Goal: Navigation & Orientation: Find specific page/section

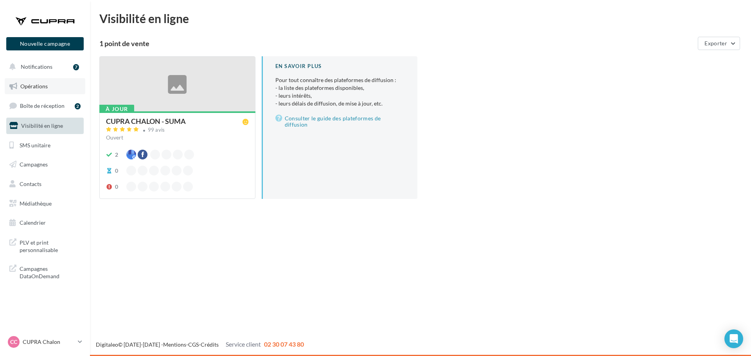
click at [40, 86] on span "Opérations" at bounding box center [33, 86] width 27 height 7
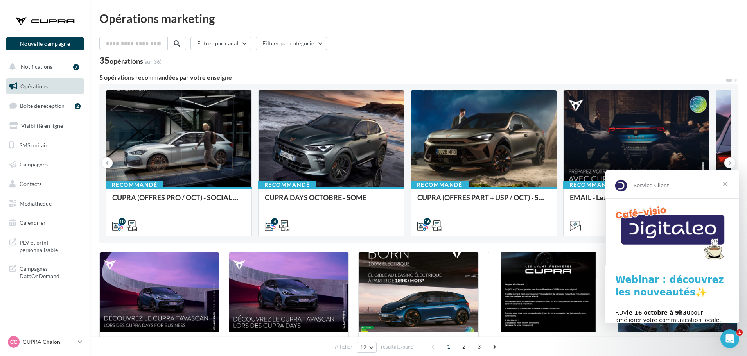
click at [730, 187] on span "Fermer" at bounding box center [725, 184] width 28 height 28
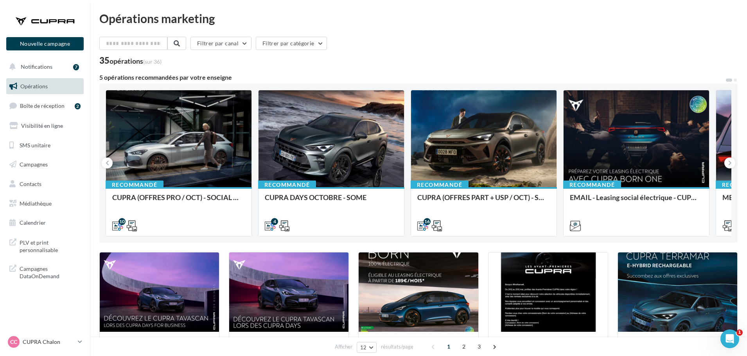
click at [454, 34] on div "Opérations marketing Filtrer par canal Filtrer par catégorie 35 opérations (sur…" at bounding box center [418, 348] width 638 height 671
click at [59, 348] on div "CC CUPRA Chalon cupra_chalonsursaone" at bounding box center [41, 342] width 67 height 12
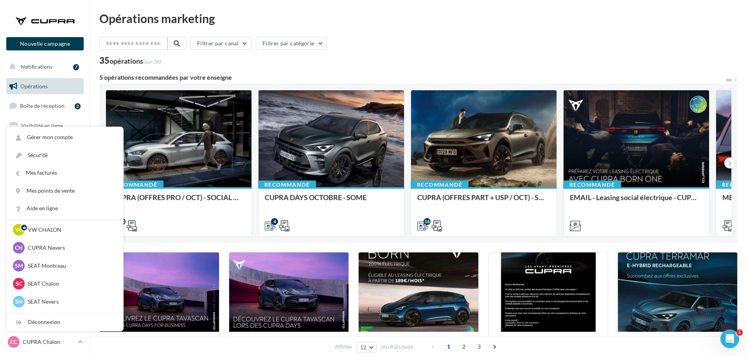
scroll to position [39, 0]
click at [433, 62] on div "35 opérations (sur 36)" at bounding box center [418, 61] width 638 height 10
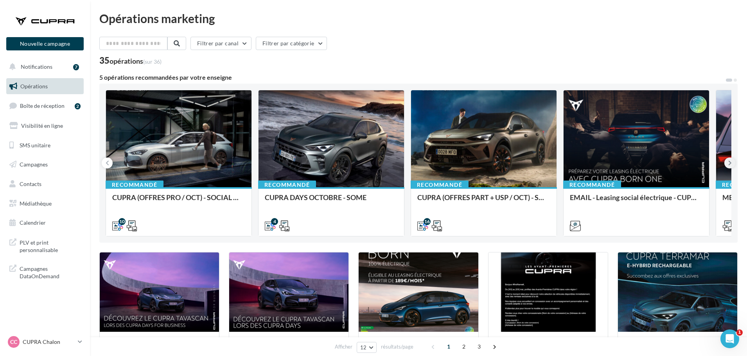
click at [730, 164] on icon at bounding box center [730, 163] width 4 height 8
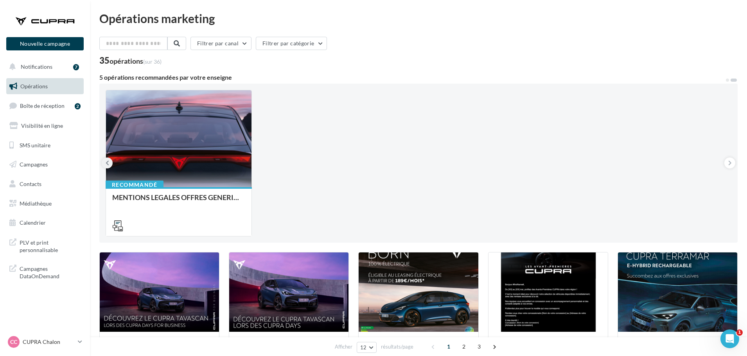
click at [106, 163] on icon at bounding box center [108, 163] width 4 height 8
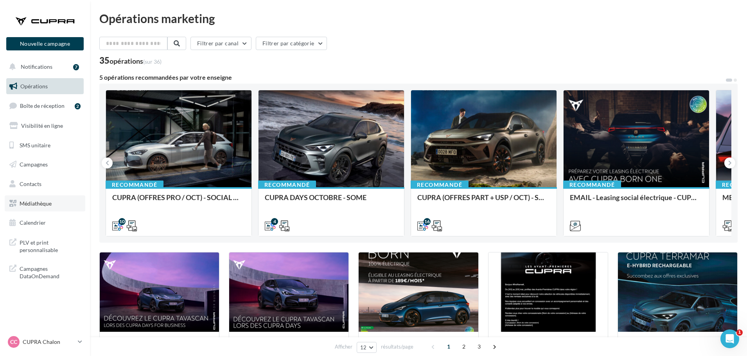
click at [44, 203] on span "Médiathèque" at bounding box center [36, 203] width 32 height 7
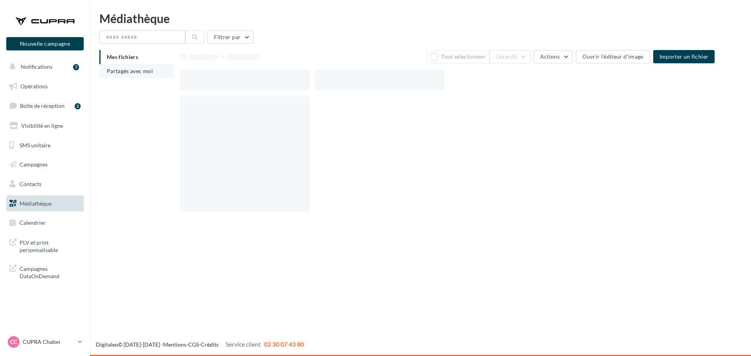
click at [147, 74] on span "Partagés avec moi" at bounding box center [130, 71] width 46 height 7
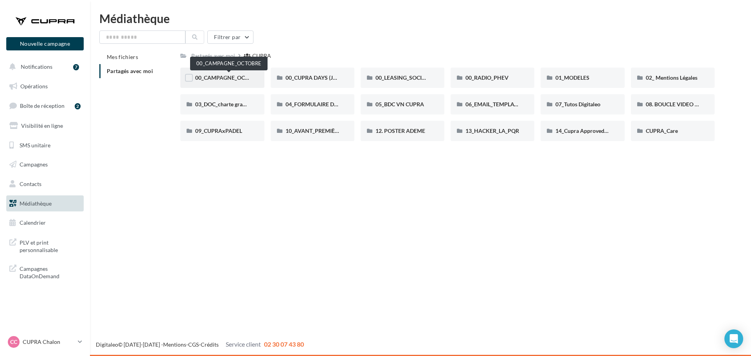
click at [230, 77] on span "00_CAMPAGNE_OCTOBRE" at bounding box center [228, 77] width 67 height 7
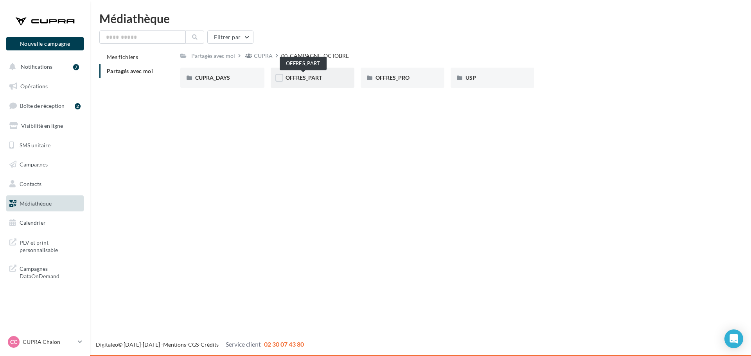
click at [311, 80] on span "OFFRES_PART" at bounding box center [304, 77] width 36 height 7
